Goal: Task Accomplishment & Management: Use online tool/utility

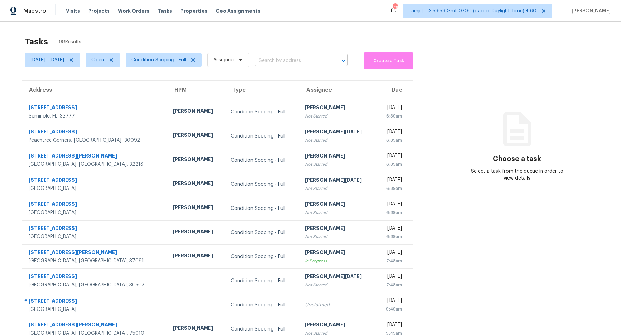
click at [289, 65] on input "text" at bounding box center [292, 61] width 74 height 11
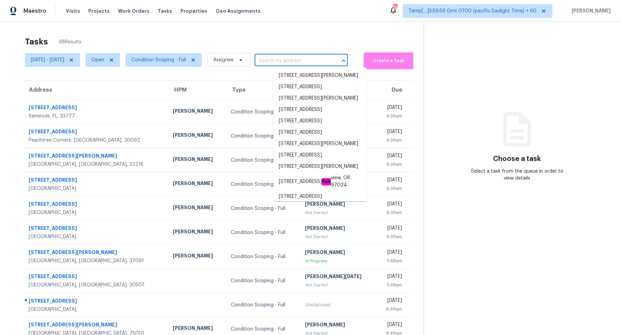
paste input "[STREET_ADDRESS][PERSON_NAME]"
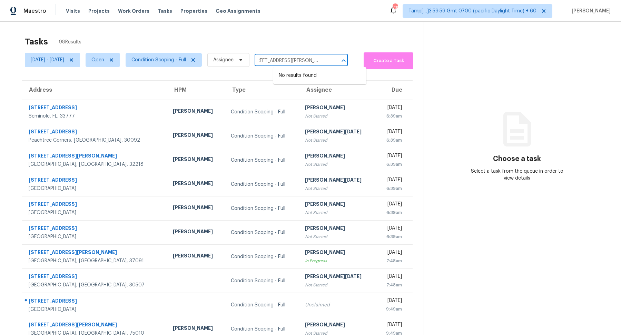
type input "[STREET_ADDRESS][PERSON_NAME]"
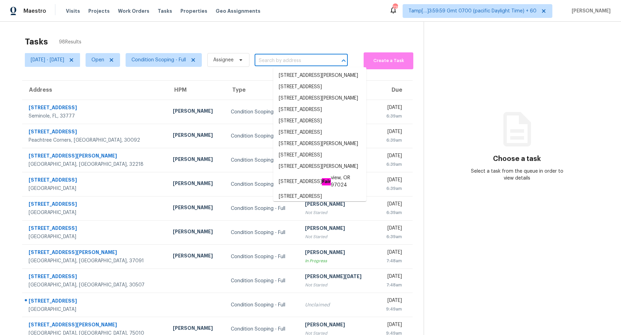
scroll to position [0, 0]
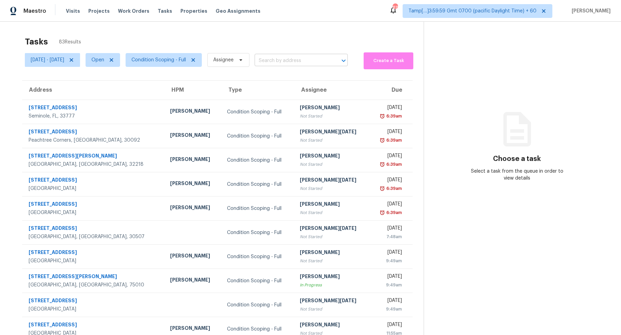
click at [284, 60] on input "text" at bounding box center [292, 61] width 74 height 11
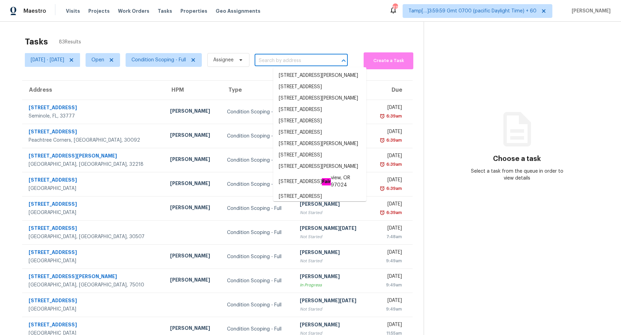
paste input "[STREET_ADDRESS][PERSON_NAME]"
type input "[STREET_ADDRESS][PERSON_NAME]"
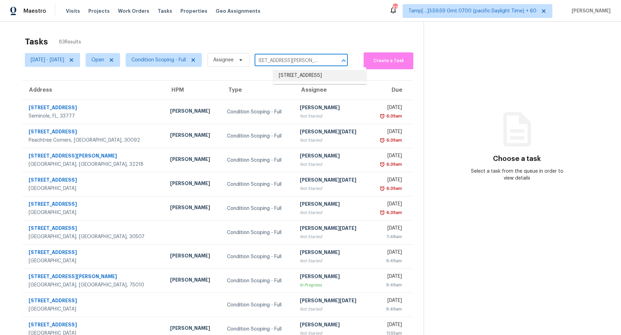
click at [294, 77] on li "1516 Creekside Dr, Mansfield, TX 76063" at bounding box center [319, 75] width 93 height 11
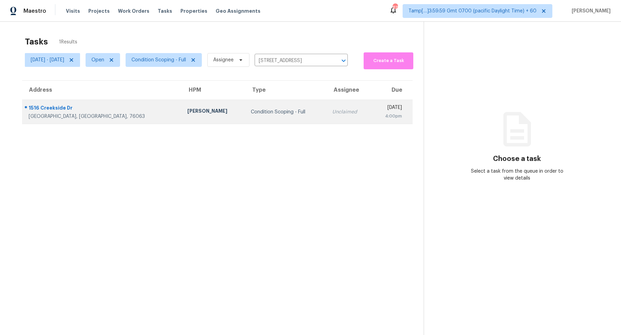
click at [278, 100] on td "Condition Scoping - Full" at bounding box center [285, 112] width 81 height 24
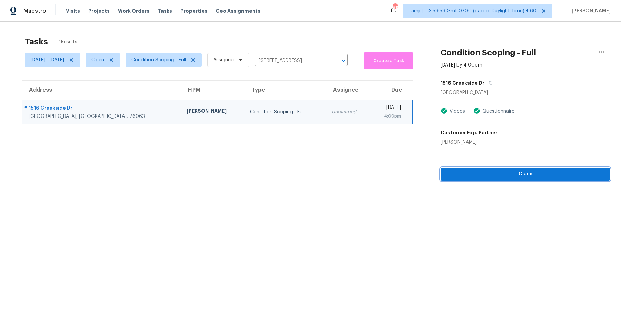
click at [479, 178] on span "Claim" at bounding box center [525, 174] width 158 height 9
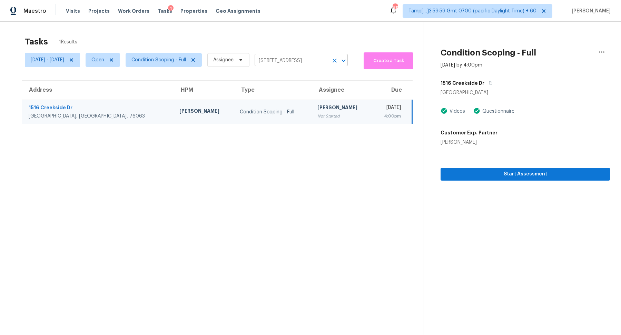
click at [286, 63] on input "1516 Creekside Dr, Mansfield, TX 76063" at bounding box center [292, 61] width 74 height 11
paste input "3955 Applegate Ct Amelia, OH, 45102"
type input "3955 Applegate Ct Amelia, OH, 45102"
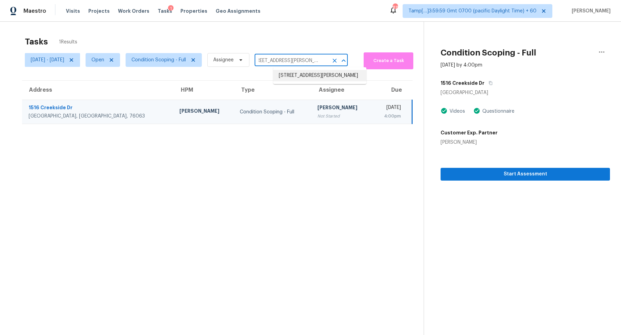
click at [308, 77] on li "3955 Applegate Ct, Amelia, OH 45102" at bounding box center [319, 75] width 93 height 11
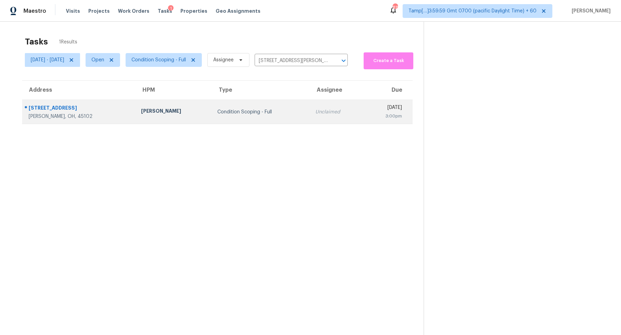
click at [261, 110] on div "Condition Scoping - Full" at bounding box center [260, 112] width 87 height 7
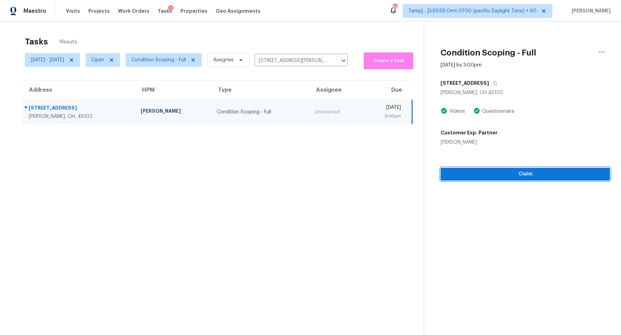
click at [476, 179] on button "Claim" at bounding box center [525, 174] width 169 height 13
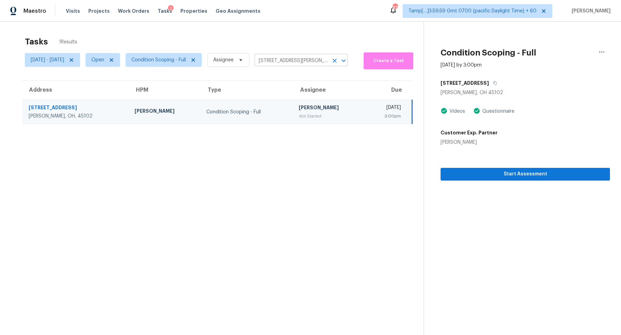
click at [293, 65] on input "3955 Applegate Ct, Amelia, OH 45102" at bounding box center [292, 61] width 74 height 11
paste input "7857 Furrow Ct West Chester, OH, 45069"
type input "7857 Furrow Ct West Chester, OH, 45069"
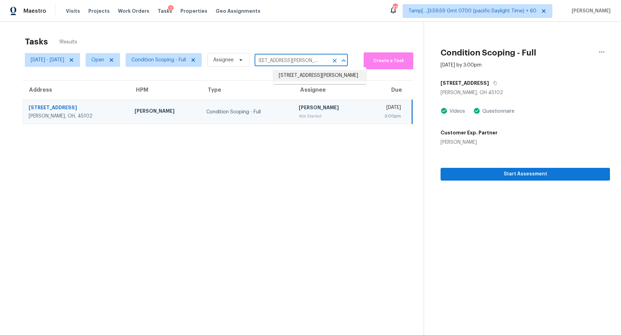
click at [302, 78] on li "7857 Furrow Ct, West Chester, OH 45069" at bounding box center [319, 75] width 93 height 11
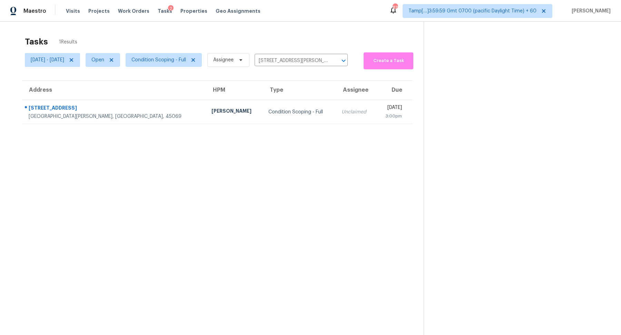
click at [268, 114] on div "Condition Scoping - Full" at bounding box center [299, 112] width 62 height 7
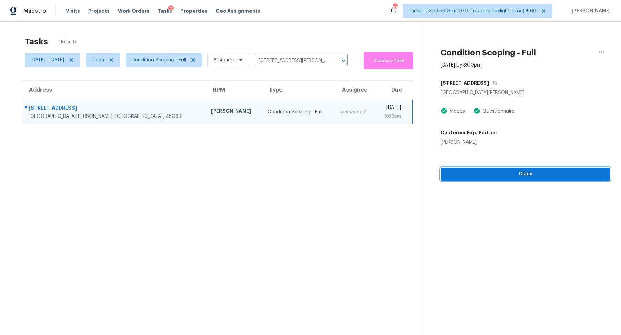
click at [462, 175] on span "Claim" at bounding box center [525, 174] width 158 height 9
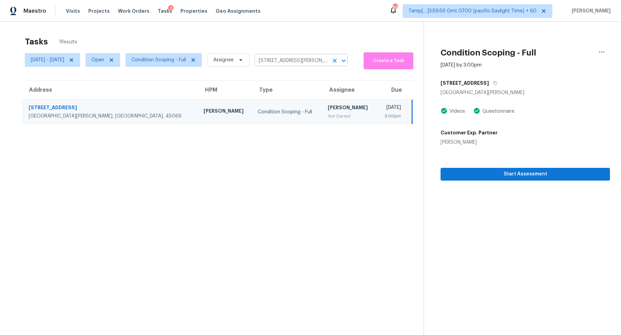
click at [285, 63] on input "7857 Furrow Ct, West Chester, OH 45069" at bounding box center [292, 61] width 74 height 11
paste input "6804 Bugle Run Dr Oak Ridge, NC, 27310"
type input "6804 Bugle Run Dr Oak Ridge, NC, 27310"
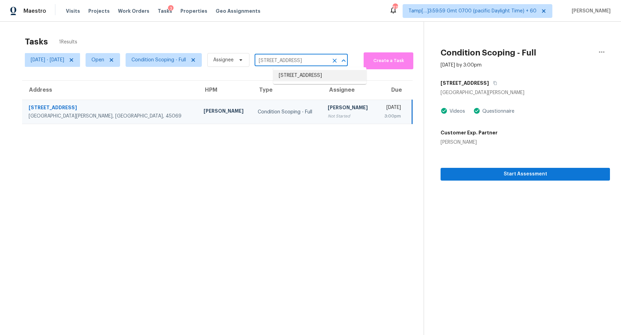
click at [296, 75] on li "6804 Bugle Run Dr, Oak Ridge, NC 27310" at bounding box center [319, 75] width 93 height 11
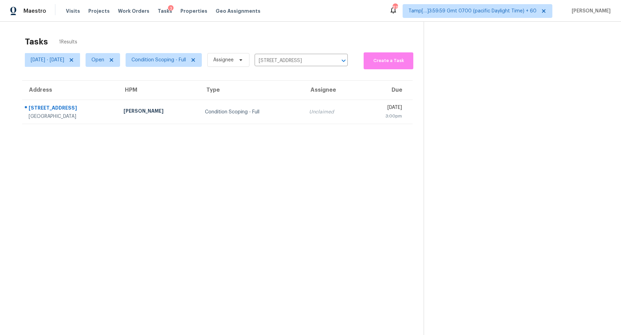
click at [309, 113] on div "Unclaimed" at bounding box center [332, 112] width 46 height 7
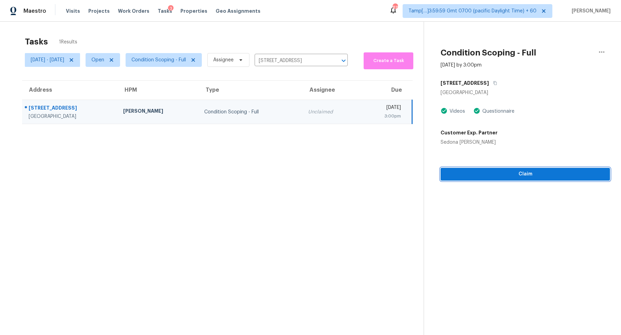
click at [486, 175] on span "Claim" at bounding box center [525, 174] width 158 height 9
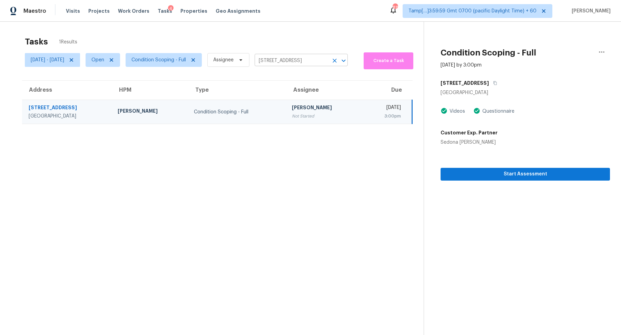
click at [289, 64] on input "6804 Bugle Run Dr, Oak Ridge, NC 27310" at bounding box center [292, 61] width 74 height 11
paste input "18862 E Lark Dr Queen Creek, AZ, 85142"
type input "18862 E Lark Dr Queen Creek, AZ, 85142"
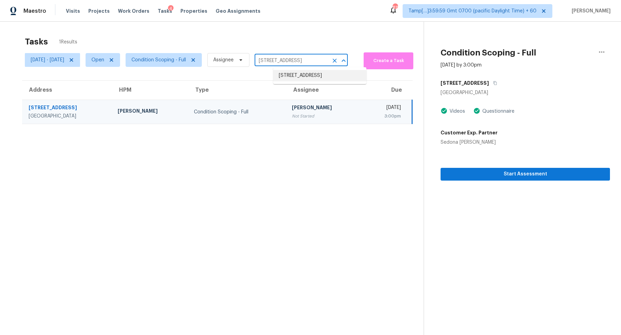
click at [306, 74] on li "18862 E Lark Dr, Queen Creek, AZ 85142" at bounding box center [319, 75] width 93 height 11
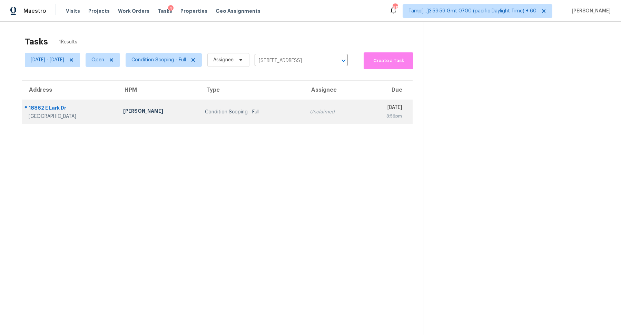
click at [304, 102] on td "Unclaimed" at bounding box center [333, 112] width 58 height 24
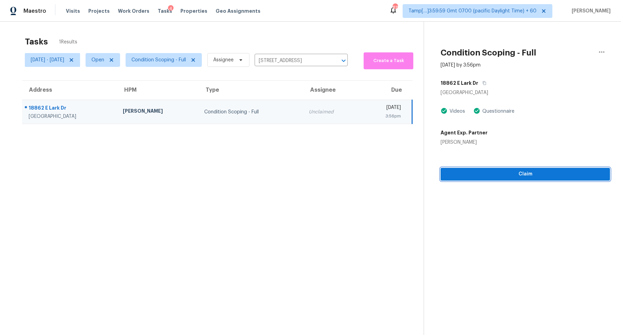
click at [491, 179] on button "Claim" at bounding box center [525, 174] width 169 height 13
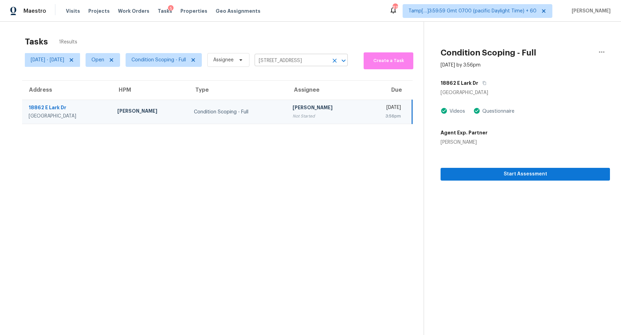
click at [282, 57] on input "18862 E Lark Dr, Queen Creek, AZ 85142" at bounding box center [292, 61] width 74 height 11
paste input "3325 Panorama Dr Nashville, TN, 37218"
type input "3325 Panorama Dr Nashville, TN, 37218"
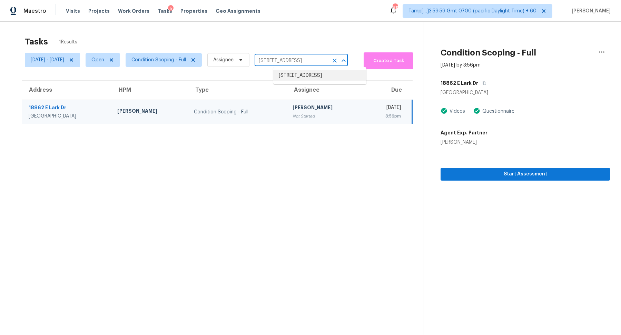
click at [302, 72] on li "3325 Panorama Dr, Nashville, TN 37218" at bounding box center [319, 75] width 93 height 11
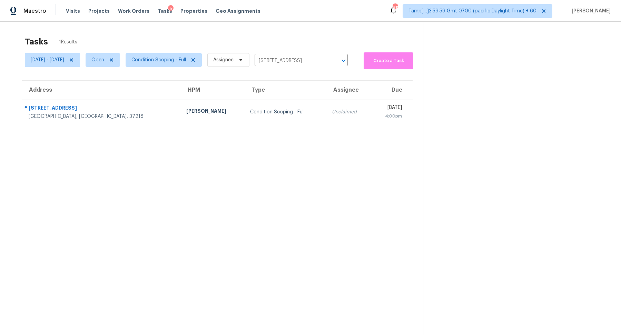
click at [332, 112] on div "Unclaimed" at bounding box center [349, 112] width 34 height 7
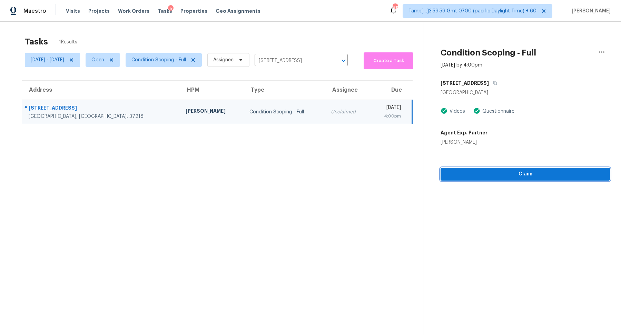
click at [478, 173] on span "Claim" at bounding box center [525, 174] width 158 height 9
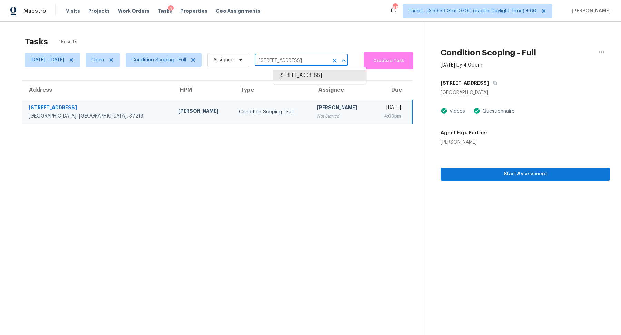
click at [290, 63] on input "3325 Panorama Dr, Nashville, TN 37218" at bounding box center [292, 61] width 74 height 11
paste input "2113 Verdinal Dr Las Vegas, NV, 89146"
type input "2113 Verdinal Dr Las Vegas, NV, 89146"
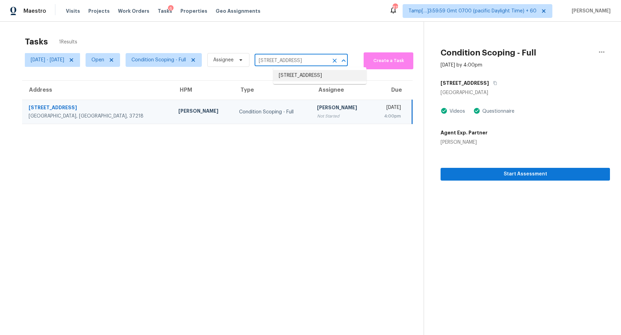
click at [304, 76] on li "2113 Verdinal Dr, Las Vegas, NV 89146" at bounding box center [319, 75] width 93 height 11
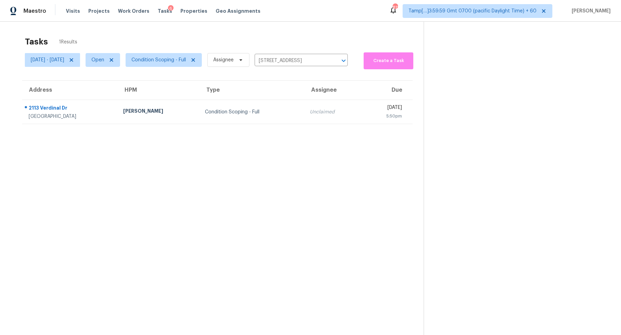
click at [275, 106] on td "Condition Scoping - Full" at bounding box center [251, 112] width 105 height 24
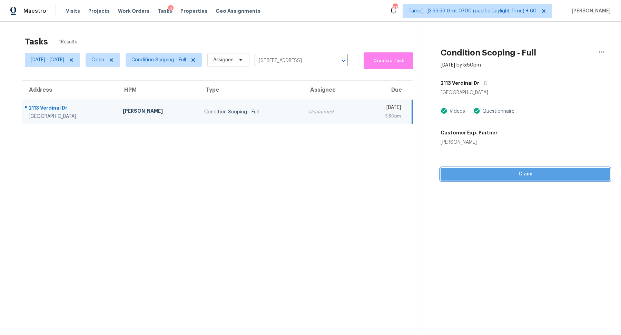
click at [480, 176] on span "Claim" at bounding box center [525, 174] width 158 height 9
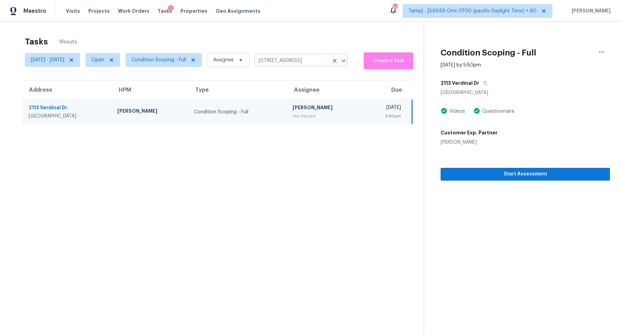
click at [292, 61] on input "2113 Verdinal Dr, Las Vegas, NV 89146" at bounding box center [292, 61] width 74 height 11
paste input "6017 Lamotte Ave Las Vegas, NV, 89141"
type input "6017 Lamotte Ave Las Vegas, NV, 89141"
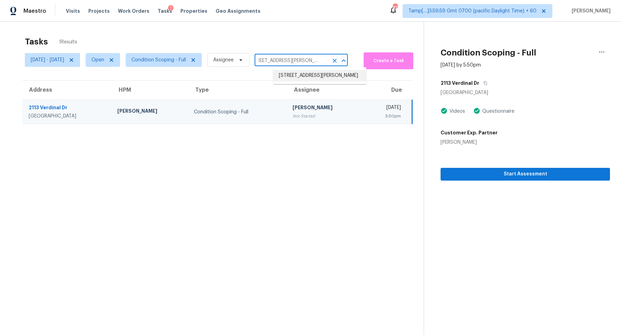
click at [315, 71] on li "6017 Lamotte Ave, Las Vegas, NV 89141" at bounding box center [319, 75] width 93 height 11
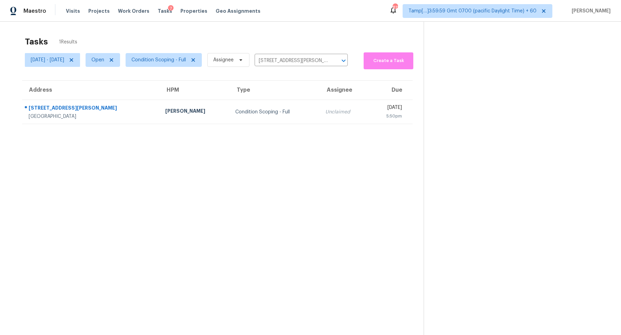
click at [320, 103] on td "Unclaimed" at bounding box center [344, 112] width 49 height 24
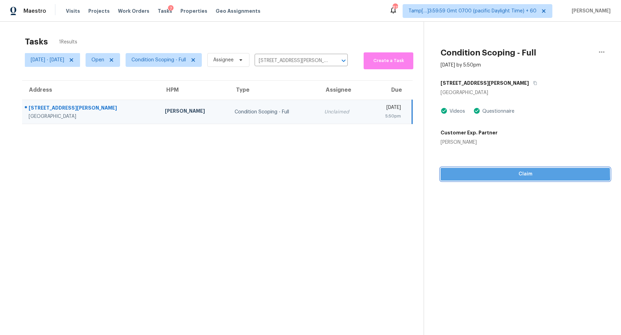
click at [491, 170] on span "Claim" at bounding box center [525, 174] width 158 height 9
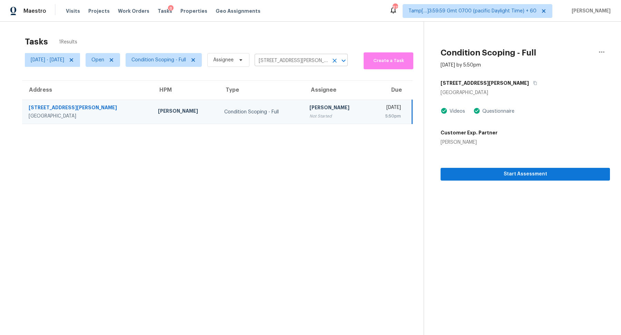
click at [298, 59] on input "6017 Lamotte Ave, Las Vegas, NV 89141" at bounding box center [292, 61] width 74 height 11
paste input "5051 E Wash Overlook Dr Tucson, AZ, 85706"
type input "5051 E Wash Overlook Dr Tucson, AZ, 85706"
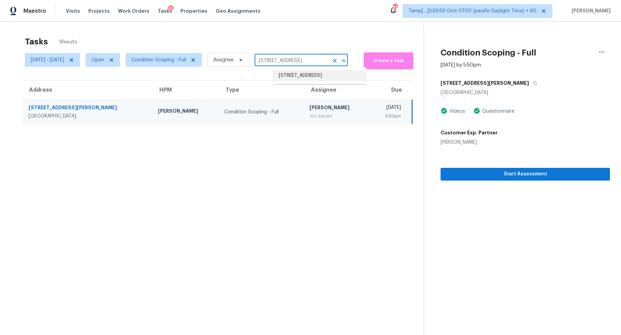
click at [317, 73] on li "5051 E Wash Overlook Dr, Tucson, AZ 85706" at bounding box center [319, 75] width 93 height 11
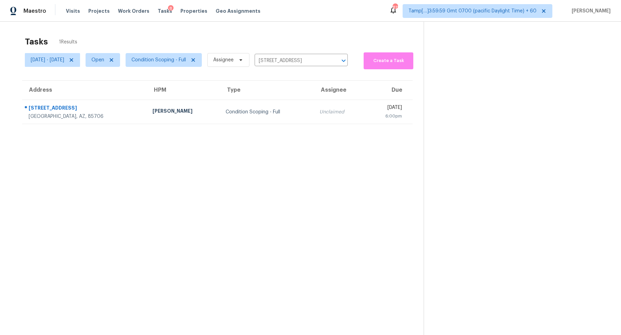
click at [314, 103] on td "Unclaimed" at bounding box center [339, 112] width 51 height 24
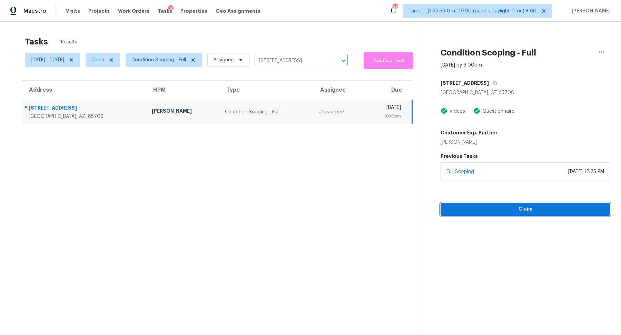
click at [483, 206] on span "Claim" at bounding box center [525, 209] width 158 height 9
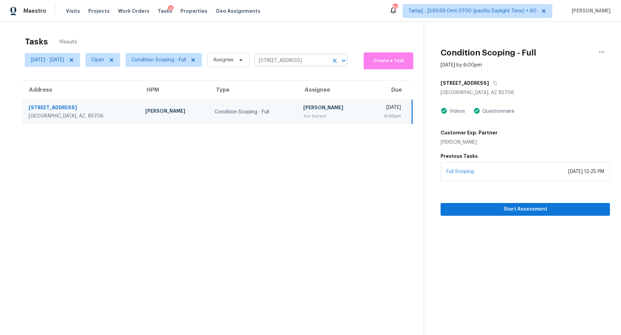
click at [287, 61] on input "5051 E Wash Overlook Dr, Tucson, AZ 85706" at bounding box center [292, 61] width 74 height 11
paste input "4208 Oleander Trl, Mesquite, TX 75150"
type input "4208 Oleander Trl, Mesquite, TX 75150"
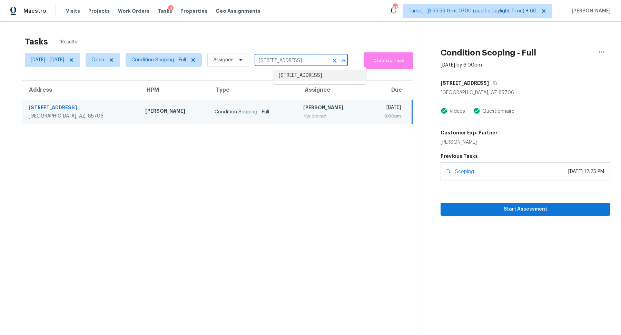
click at [302, 74] on li "4208 Oleander Trl, Mesquite, TX 75150" at bounding box center [319, 75] width 93 height 11
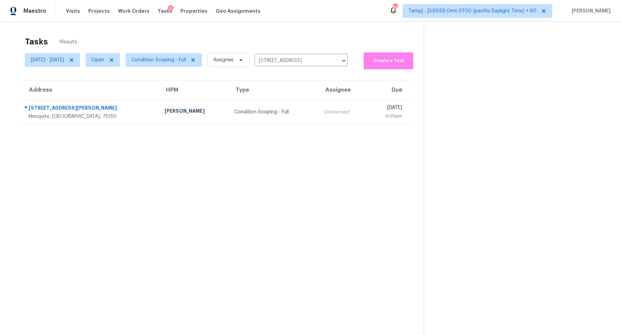
click at [324, 109] on div "Unclaimed" at bounding box center [343, 112] width 38 height 7
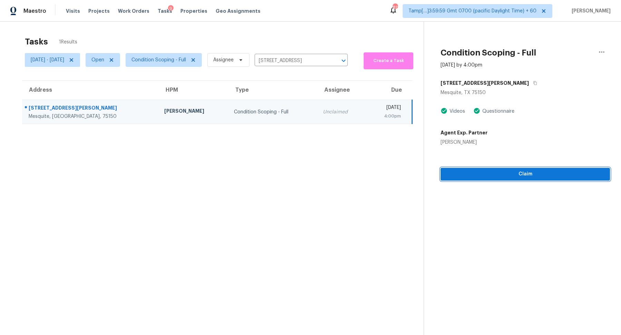
click at [479, 180] on button "Claim" at bounding box center [525, 174] width 169 height 13
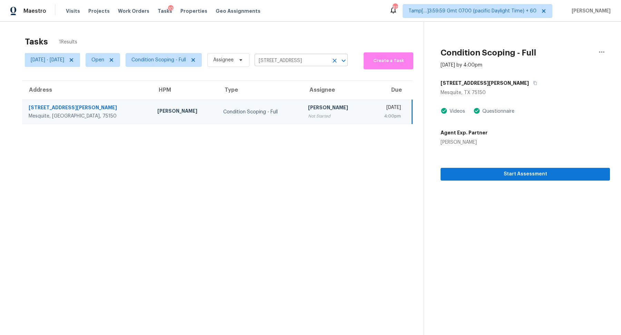
click at [297, 60] on input "4208 Oleander Trl, Mesquite, TX 75150" at bounding box center [292, 61] width 74 height 11
paste input "1312 Wyndham Dr, Wylie, TX 75098"
type input "1312 Wyndham Dr, Wylie, TX 75098"
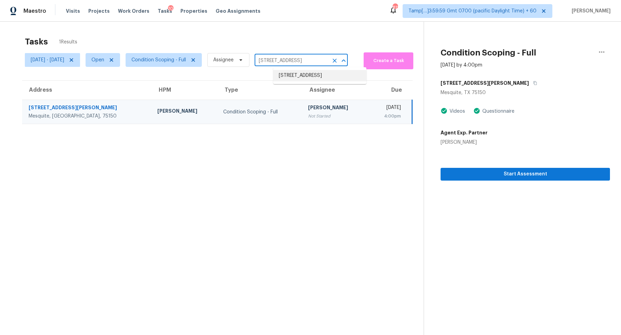
click at [310, 73] on li "1312 Wyndham Dr, Wylie, TX 75098" at bounding box center [319, 75] width 93 height 11
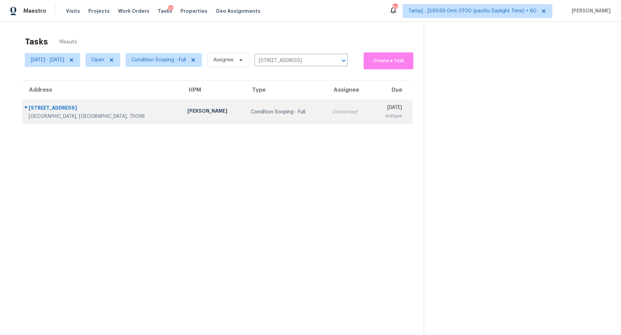
click at [270, 103] on td "Condition Scoping - Full" at bounding box center [285, 112] width 81 height 24
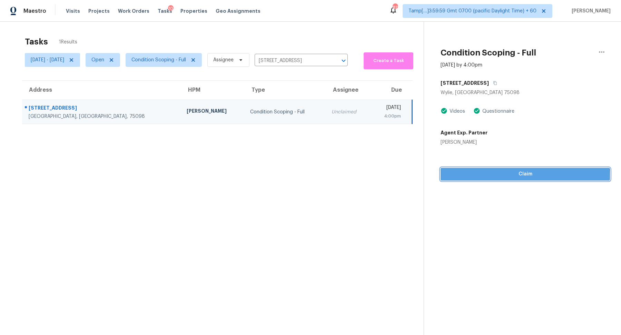
click at [476, 179] on button "Claim" at bounding box center [525, 174] width 169 height 13
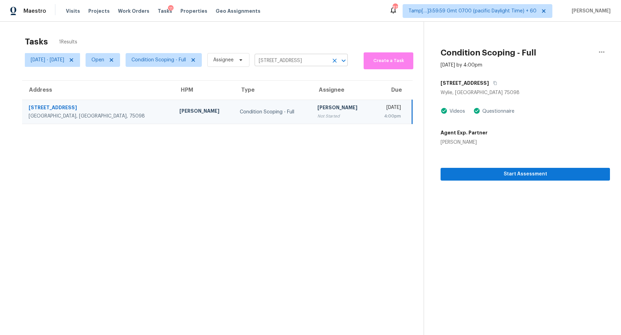
click at [298, 62] on input "1312 Wyndham Dr, Wylie, TX 75098" at bounding box center [292, 61] width 74 height 11
paste input "1075 E Primrose Ct, Florence, AZ 85132"
type input "11075 E Primrose Ct, Florence, AZ 85132"
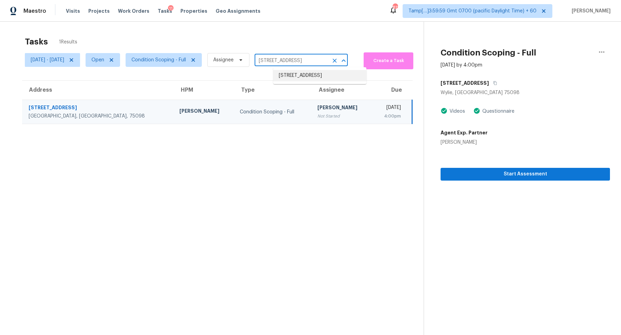
click at [300, 74] on li "11075 E Primrose Ct, Florence, AZ 85132" at bounding box center [319, 75] width 93 height 11
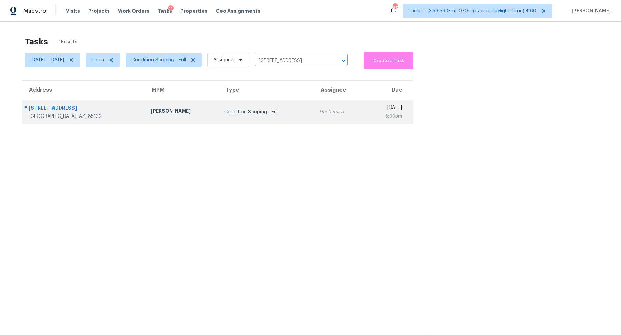
click at [282, 106] on td "Condition Scoping - Full" at bounding box center [266, 112] width 95 height 24
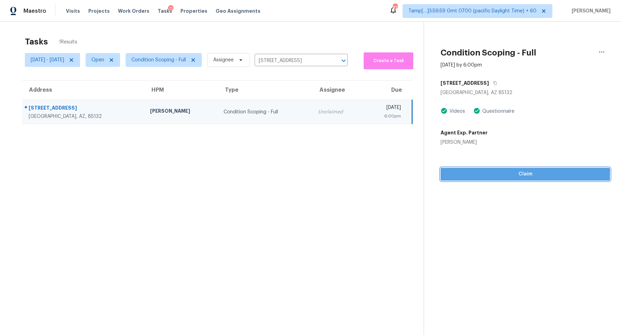
click at [479, 177] on span "Claim" at bounding box center [525, 174] width 158 height 9
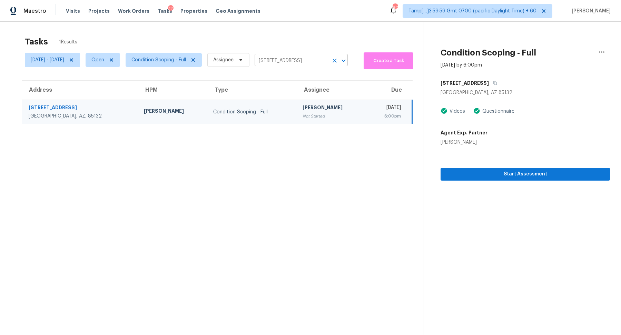
click at [299, 60] on input "11075 E Primrose Ct, Florence, AZ 85132" at bounding box center [292, 61] width 74 height 11
paste input "516 Creekside Dr, Mansfield, TX 76063"
type input "1516 Creekside Dr, Mansfield, TX 76063"
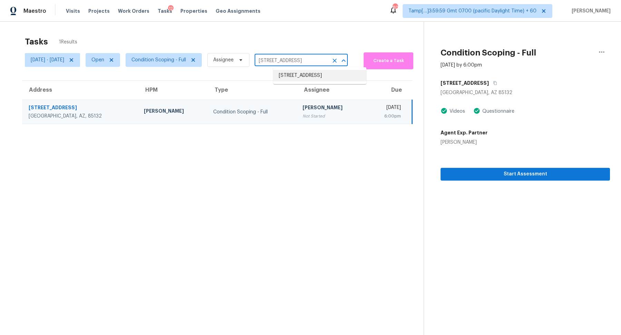
click at [296, 76] on li "1516 Creekside Dr, Mansfield, TX 76063" at bounding box center [319, 75] width 93 height 11
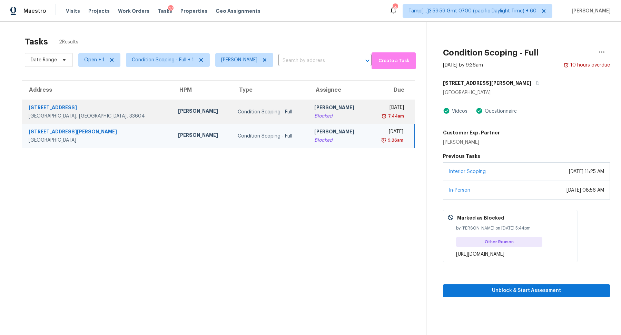
scroll to position [21, 0]
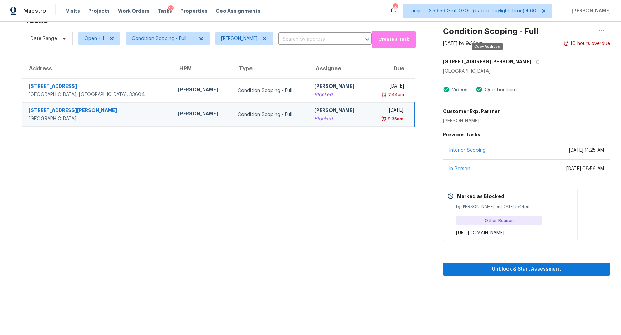
click at [536, 61] on icon "button" at bounding box center [537, 62] width 3 height 4
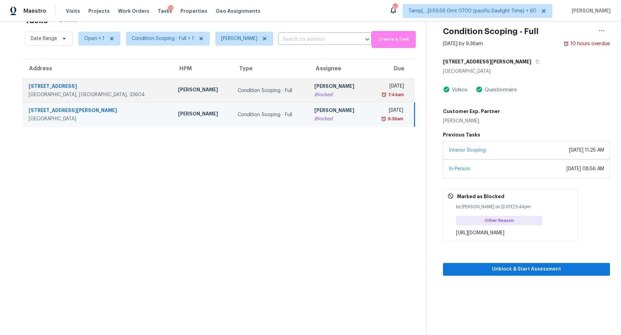
click at [309, 100] on td "Hariharan GV Blocked" at bounding box center [339, 91] width 60 height 24
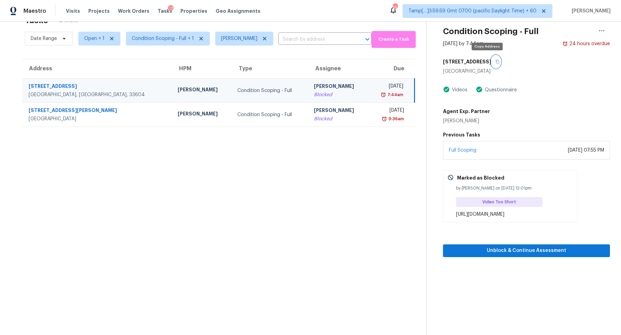
click at [491, 60] on button "button" at bounding box center [495, 62] width 9 height 12
click at [468, 214] on div "https://opendoor.slack.com/archives/C013EES7VQB/p1757012378557519" at bounding box center [514, 214] width 117 height 7
